Goal: Information Seeking & Learning: Find specific fact

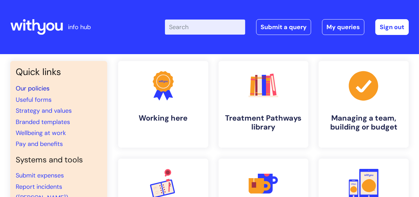
click at [39, 88] on link "Our policies" at bounding box center [33, 88] width 34 height 8
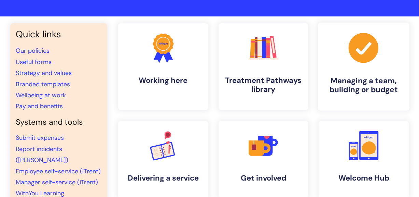
scroll to position [36, 0]
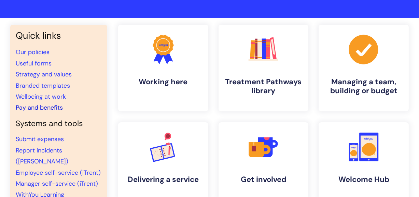
click at [52, 105] on link "Pay and benefits" at bounding box center [39, 107] width 47 height 8
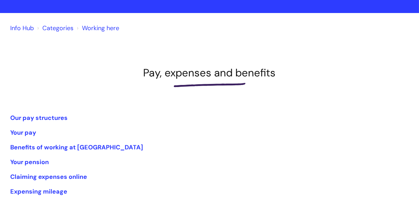
scroll to position [73, 0]
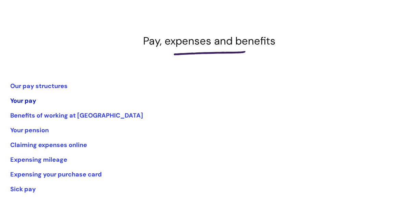
click at [19, 99] on link "Your pay" at bounding box center [23, 100] width 26 height 8
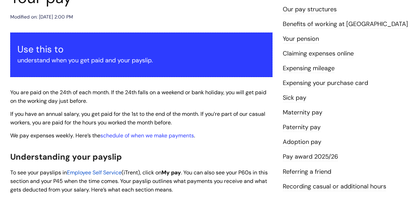
scroll to position [128, 0]
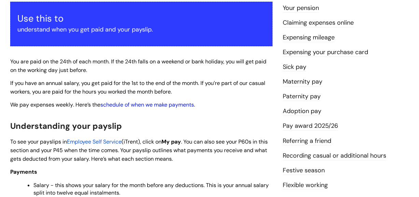
click at [131, 104] on link "schedule of when we make payments" at bounding box center [148, 104] width 94 height 7
